Goal: Task Accomplishment & Management: Manage account settings

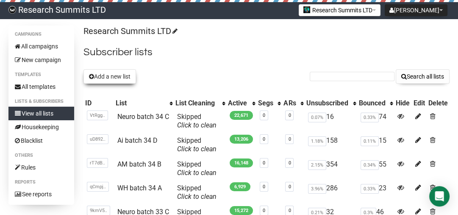
click at [124, 78] on button "Add a new list" at bounding box center [110, 76] width 53 height 14
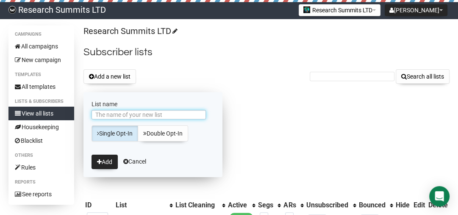
click at [158, 115] on input "List name" at bounding box center [149, 114] width 114 height 9
type input "Neur-1-Sep"
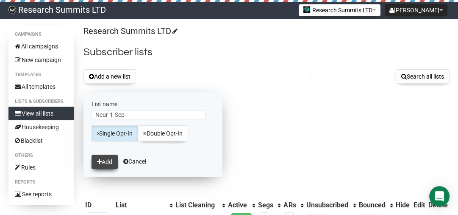
click at [106, 159] on button "Add" at bounding box center [105, 161] width 26 height 14
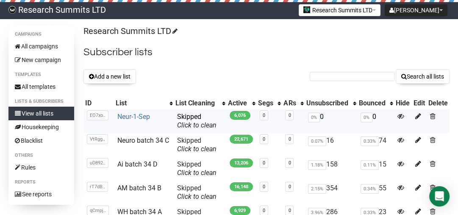
click at [135, 116] on link "Neur-1-Sep" at bounding box center [133, 116] width 33 height 8
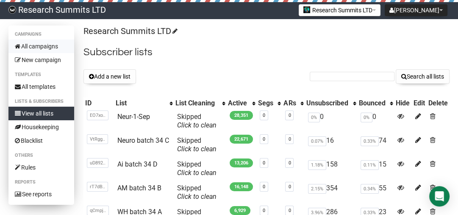
click at [27, 46] on link "All campaigns" at bounding box center [41, 46] width 66 height 14
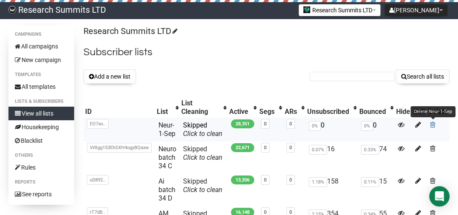
click at [432, 125] on span at bounding box center [433, 124] width 6 height 7
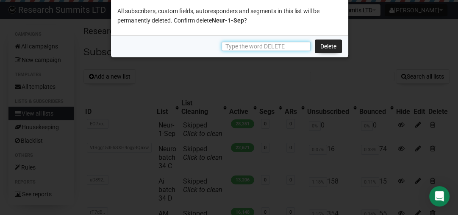
click at [269, 45] on input "text" at bounding box center [266, 46] width 89 height 9
type input "DELETE"
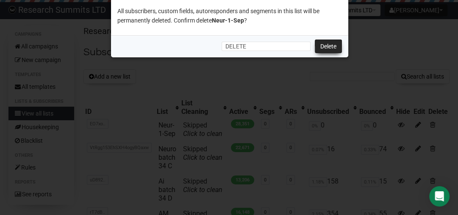
click at [332, 49] on link "Delete" at bounding box center [328, 46] width 27 height 14
click at [326, 43] on link "Delete" at bounding box center [328, 46] width 27 height 14
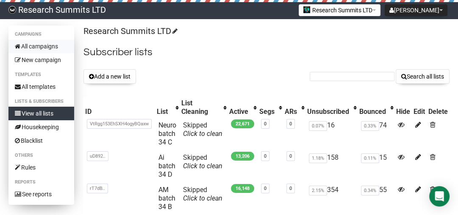
click at [44, 47] on link "All campaigns" at bounding box center [41, 46] width 66 height 14
